Goal: Task Accomplishment & Management: Use online tool/utility

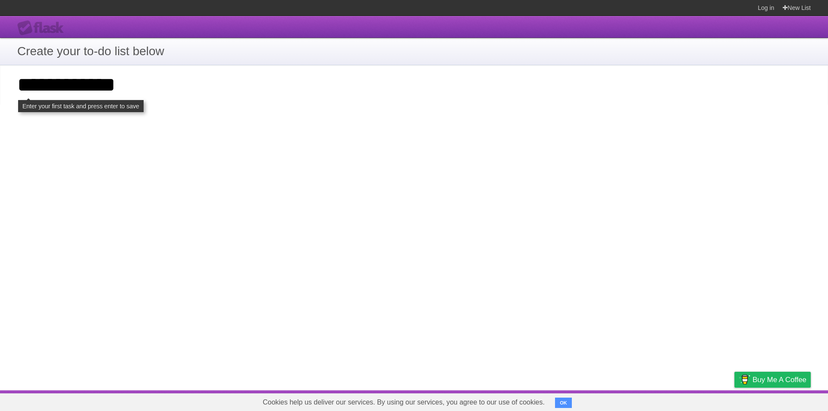
type input "**********"
click input "**********" at bounding box center [0, 0] width 0 height 0
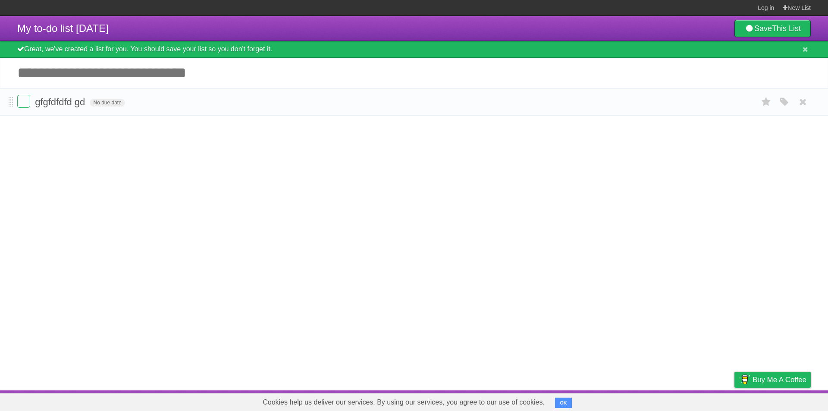
click at [8, 101] on li "gfgfdfdfd gd No due date White Red Blue Green Purple Orange" at bounding box center [414, 102] width 828 height 28
click at [10, 103] on span at bounding box center [11, 102] width 5 height 10
click at [120, 107] on span "No due date" at bounding box center [107, 103] width 35 height 8
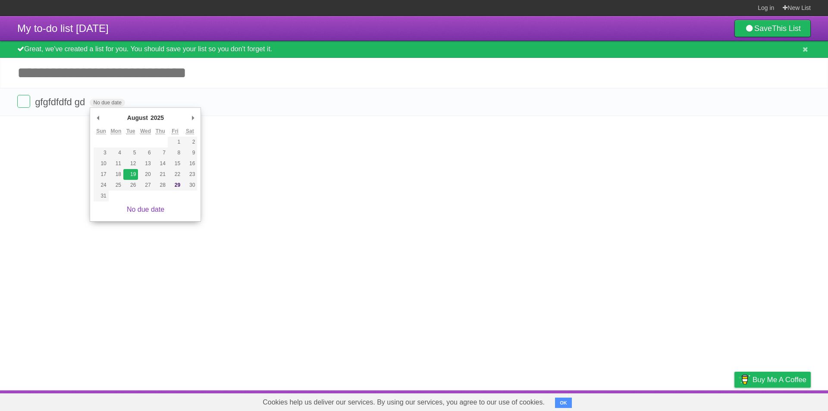
type span "[DATE]"
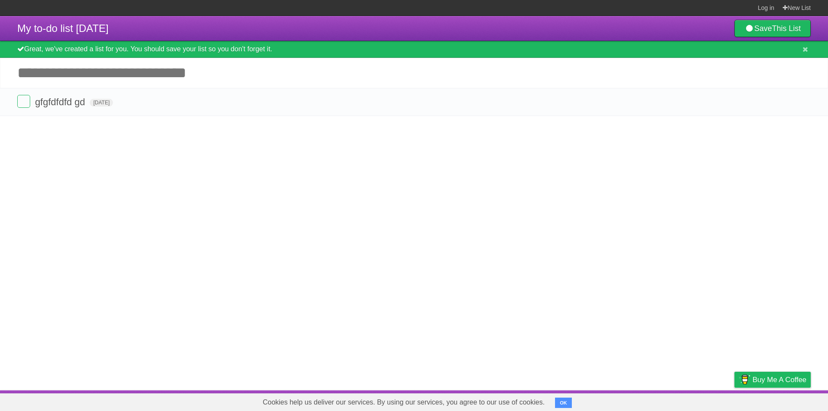
drag, startPoint x: 75, startPoint y: 25, endPoint x: 137, endPoint y: 31, distance: 61.5
click at [137, 31] on header "My to-do list [DATE] Save This List" at bounding box center [414, 28] width 828 height 25
click at [126, 145] on article "My to-do list [DATE] Save This List Great, we've created a list for you. You sh…" at bounding box center [414, 203] width 828 height 374
click at [760, 29] on link "Save This List" at bounding box center [772, 28] width 76 height 17
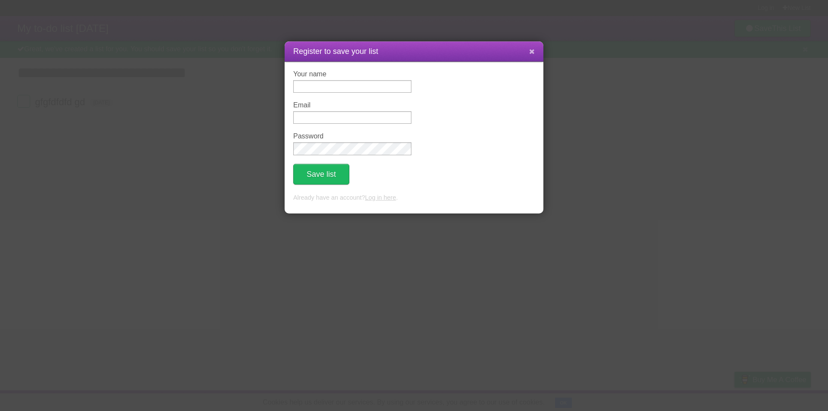
click at [531, 51] on icon at bounding box center [532, 51] width 6 height 7
